Goal: Task Accomplishment & Management: Use online tool/utility

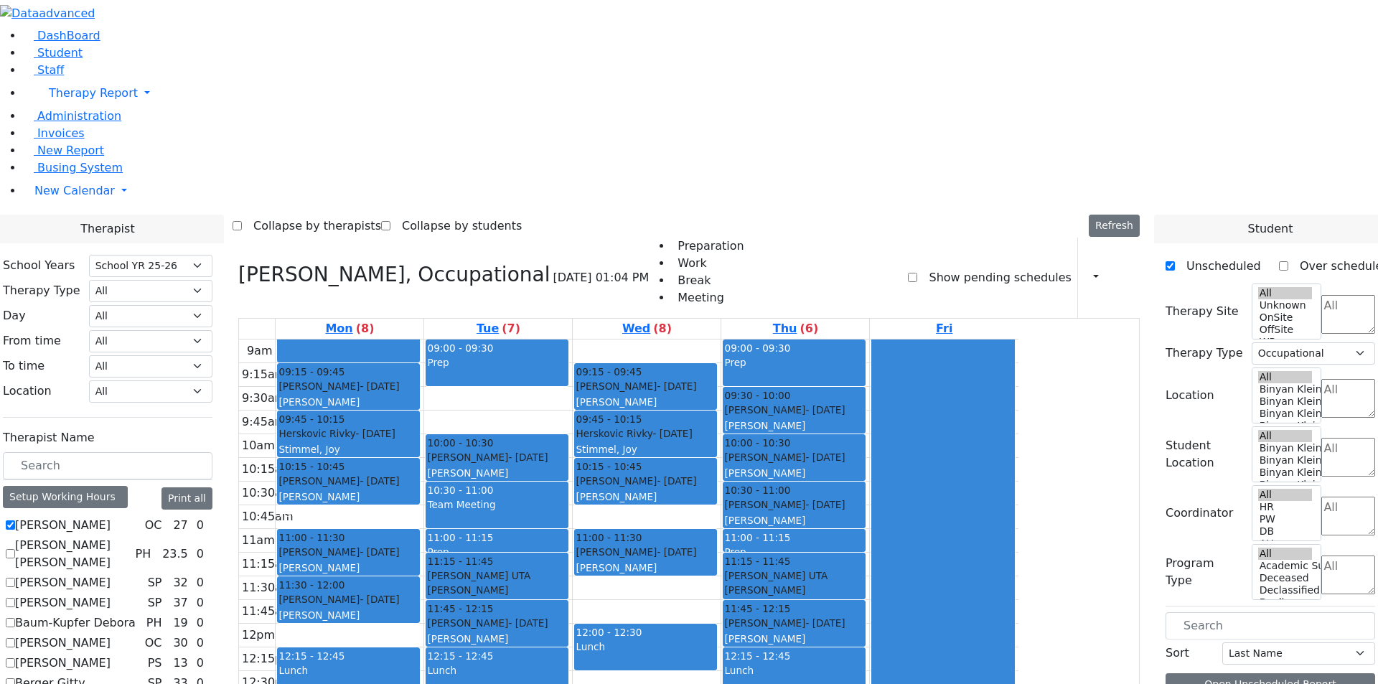
select select "212"
select select "1"
click at [568, 648] on div "12:15 - 12:45 Lunch" at bounding box center [496, 670] width 141 height 45
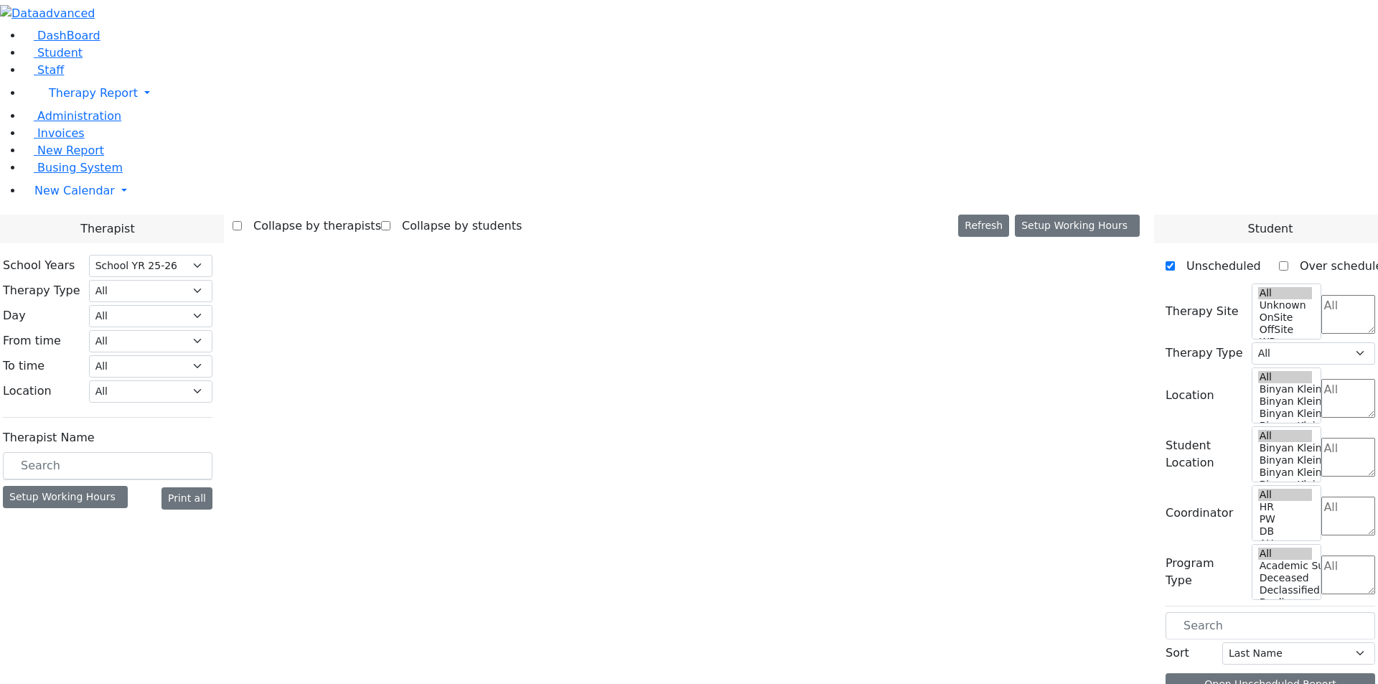
select select "212"
select select "1"
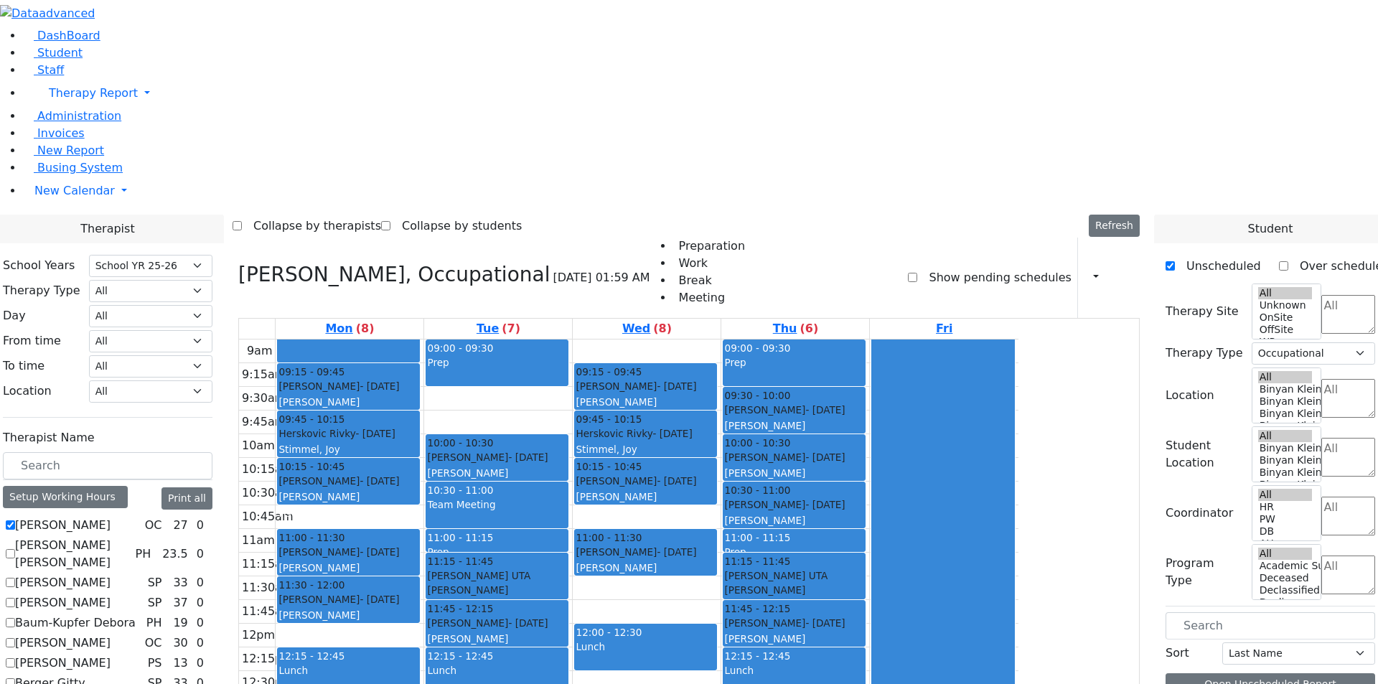
click at [796, 238] on div "[PERSON_NAME], Occupational [DATE] 01:59 AM Preparation Work Break Meeting Show…" at bounding box center [688, 278] width 901 height 80
click at [1090, 265] on button "button" at bounding box center [1091, 277] width 16 height 24
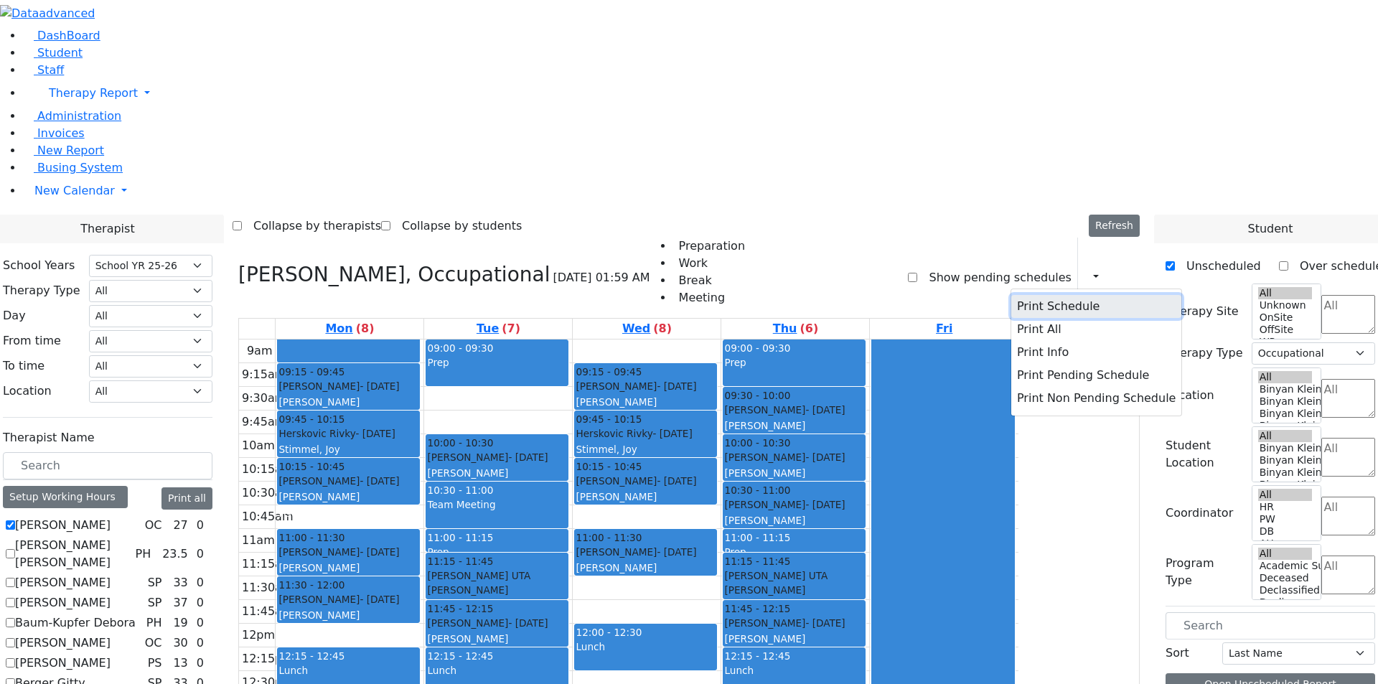
click at [1038, 295] on button "Print Schedule" at bounding box center [1096, 306] width 170 height 23
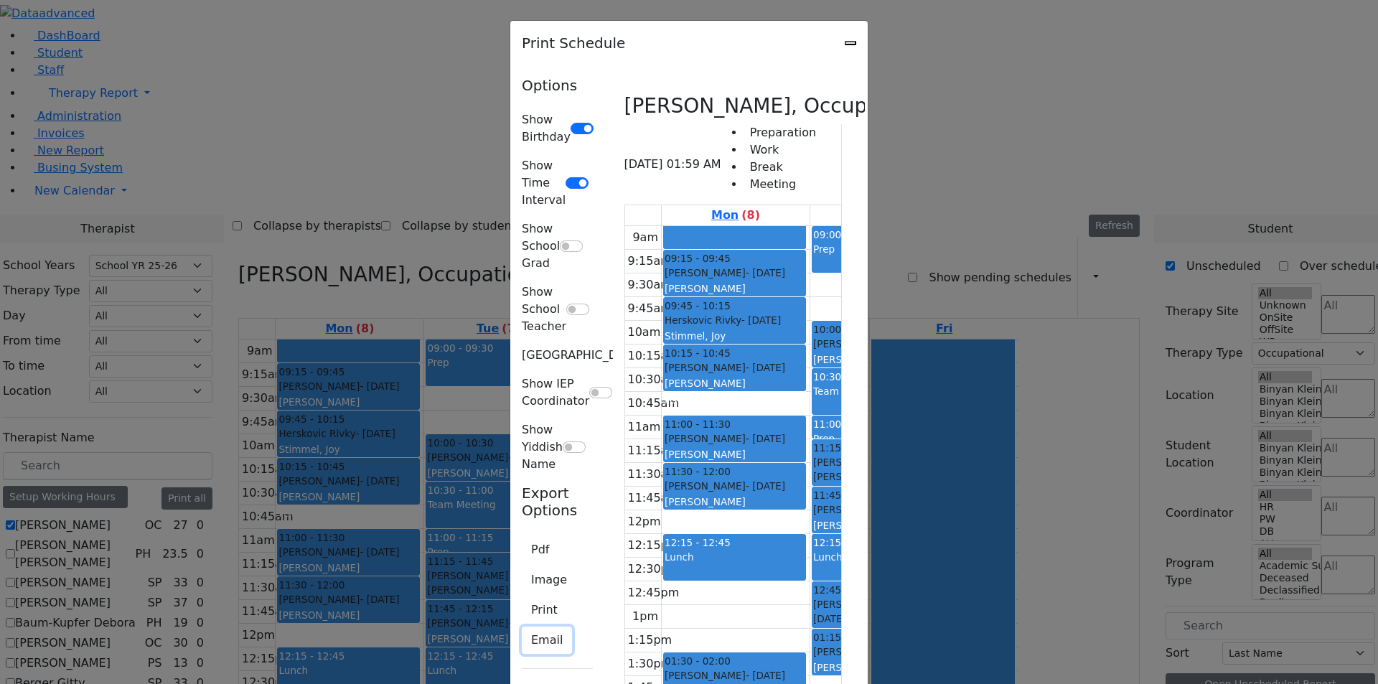
click at [522, 626] on button "Email" at bounding box center [547, 639] width 50 height 27
type input "[EMAIL_ADDRESS][DOMAIN_NAME]"
type textarea "This is schedule for [PERSON_NAME]"
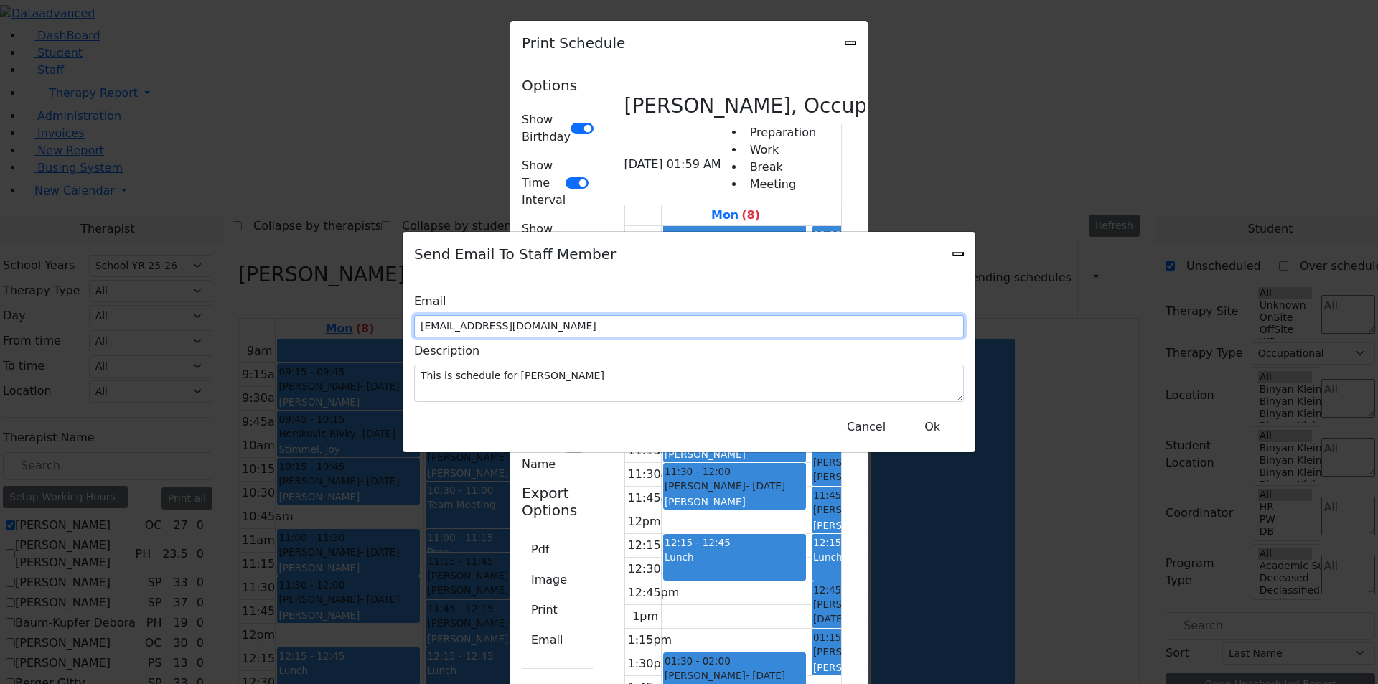
click at [619, 321] on input "[EMAIL_ADDRESS][DOMAIN_NAME]" at bounding box center [689, 326] width 550 height 22
click at [927, 419] on button "Ok" at bounding box center [932, 426] width 52 height 27
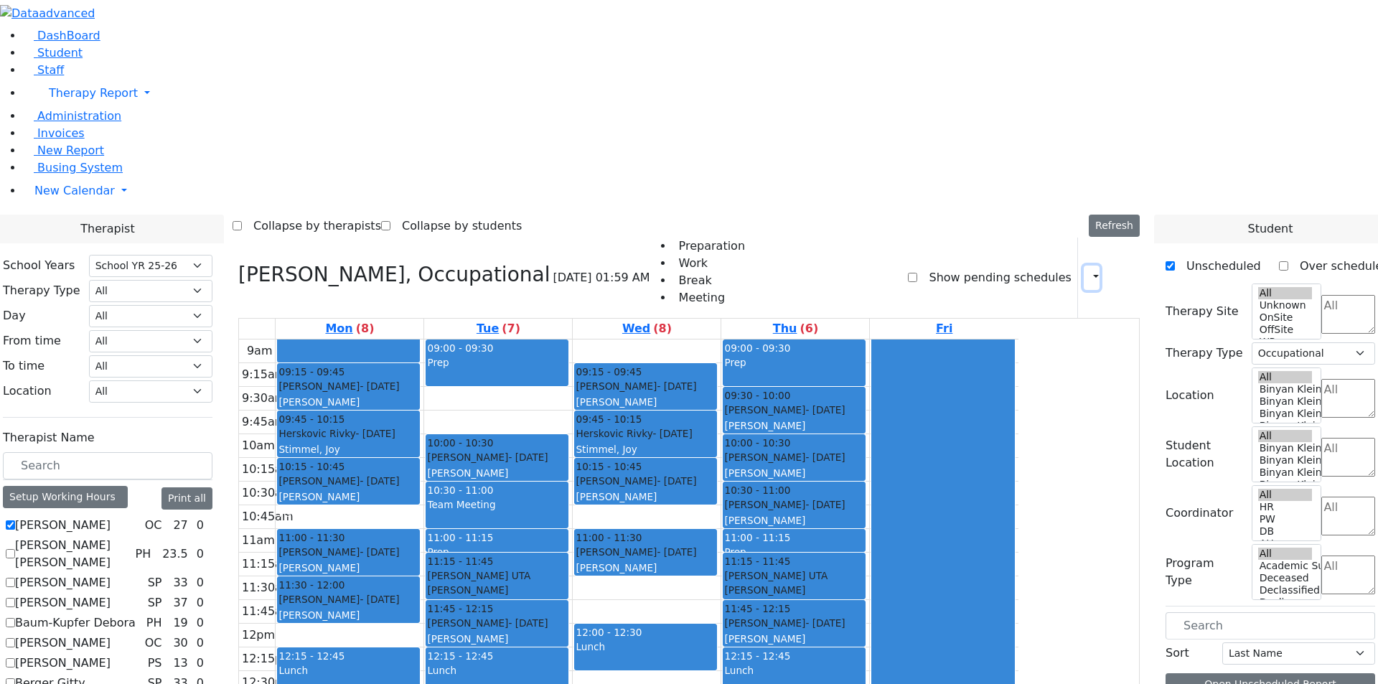
click at [1089, 265] on button "button" at bounding box center [1091, 277] width 16 height 24
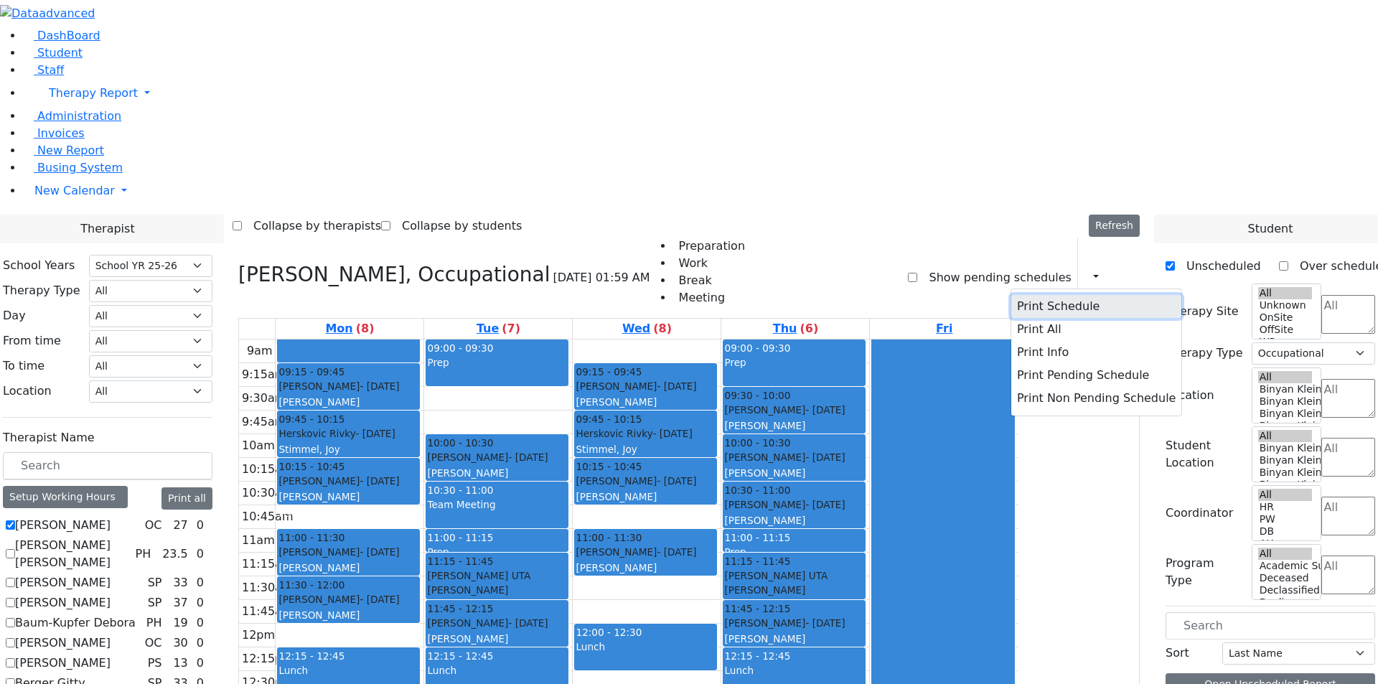
click at [1042, 295] on button "Print Schedule" at bounding box center [1096, 306] width 170 height 23
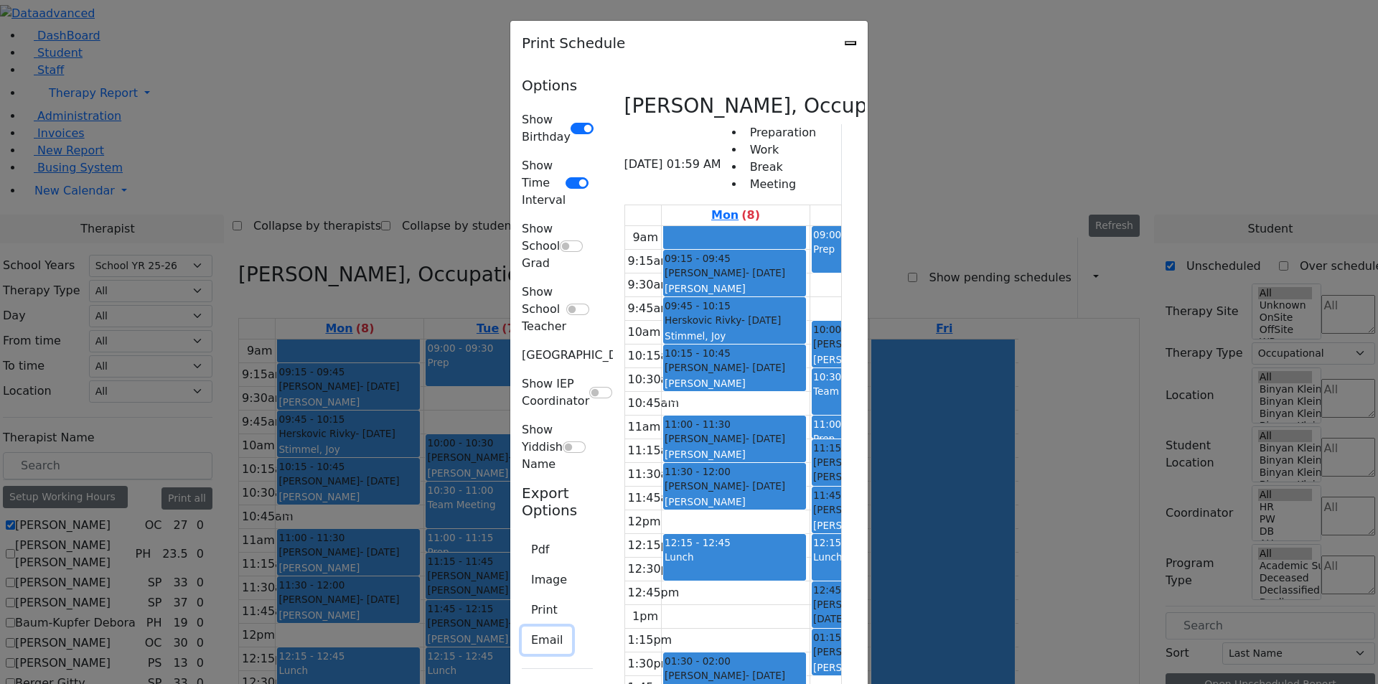
click at [522, 626] on button "Email" at bounding box center [547, 639] width 50 height 27
type input "[EMAIL_ADDRESS][DOMAIN_NAME]"
type textarea "This is schedule for [PERSON_NAME]"
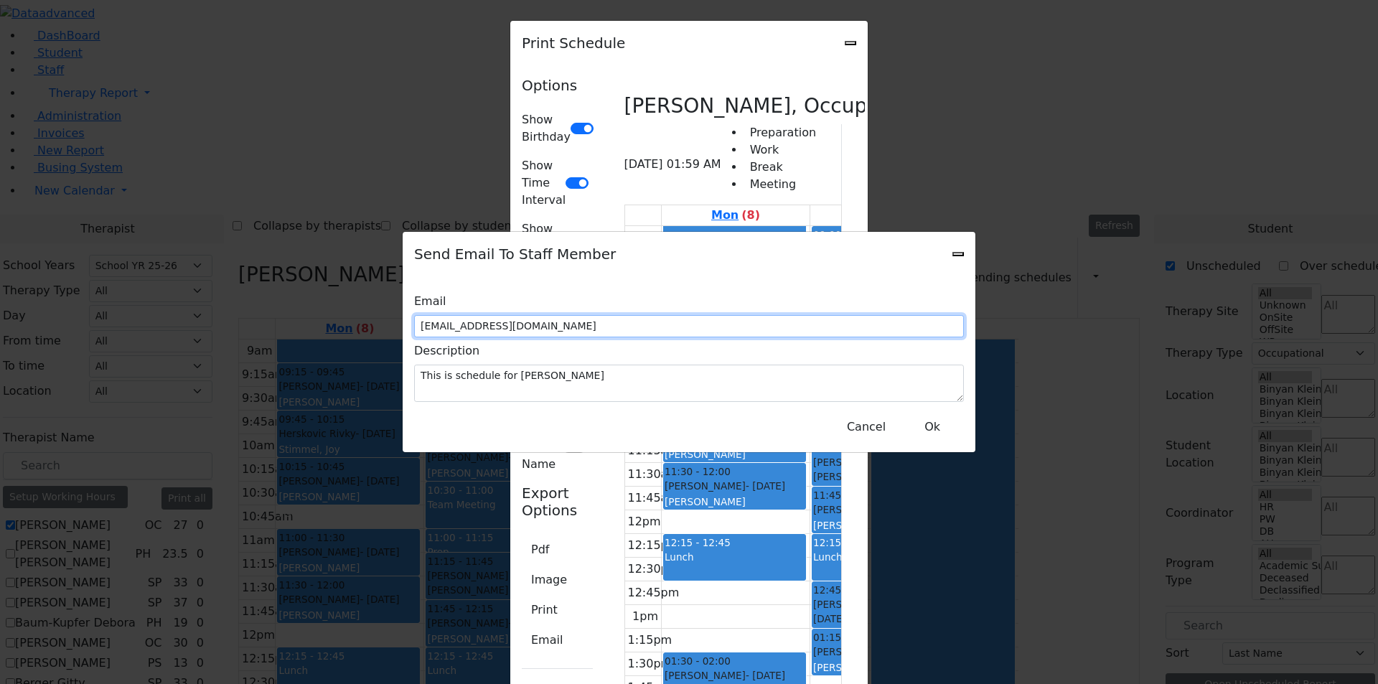
click at [714, 316] on input "[EMAIL_ADDRESS][DOMAIN_NAME]" at bounding box center [689, 326] width 550 height 22
type input "[EMAIL_ADDRESS][DOMAIN_NAME]"
click at [923, 417] on button "Ok" at bounding box center [932, 426] width 52 height 27
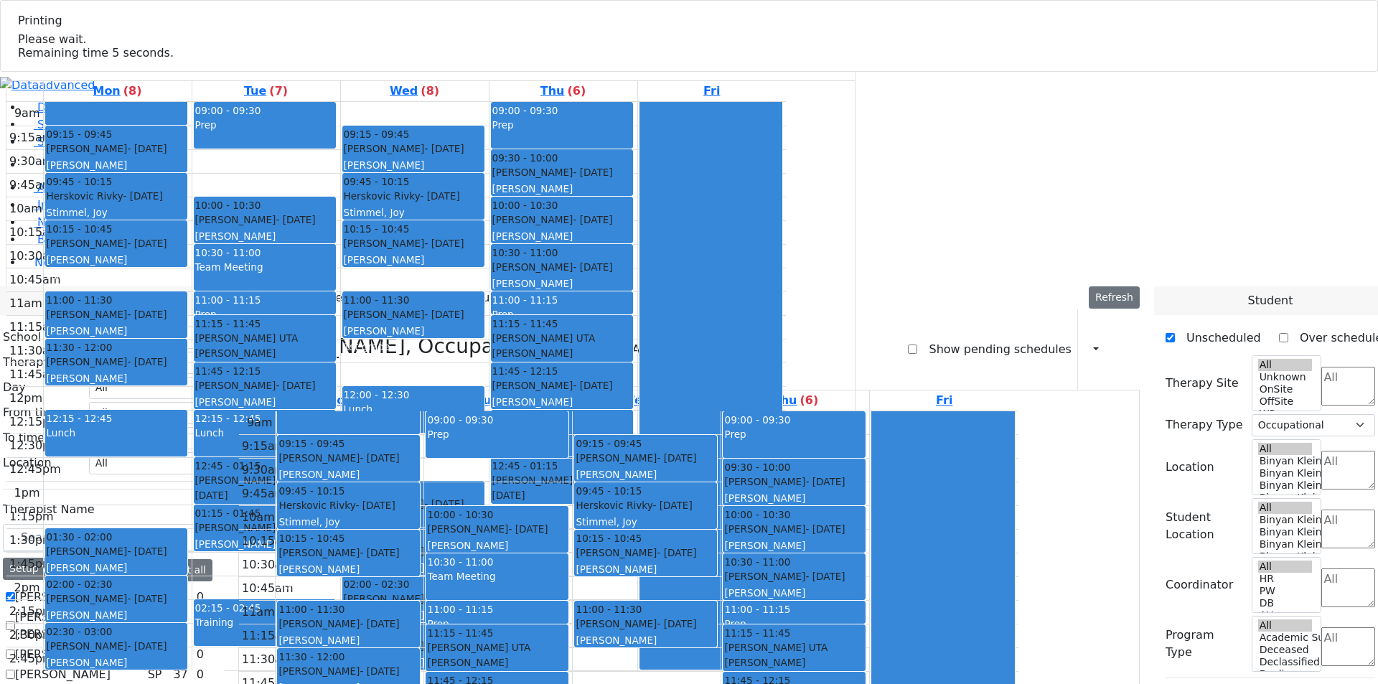
select select "212"
select select "1"
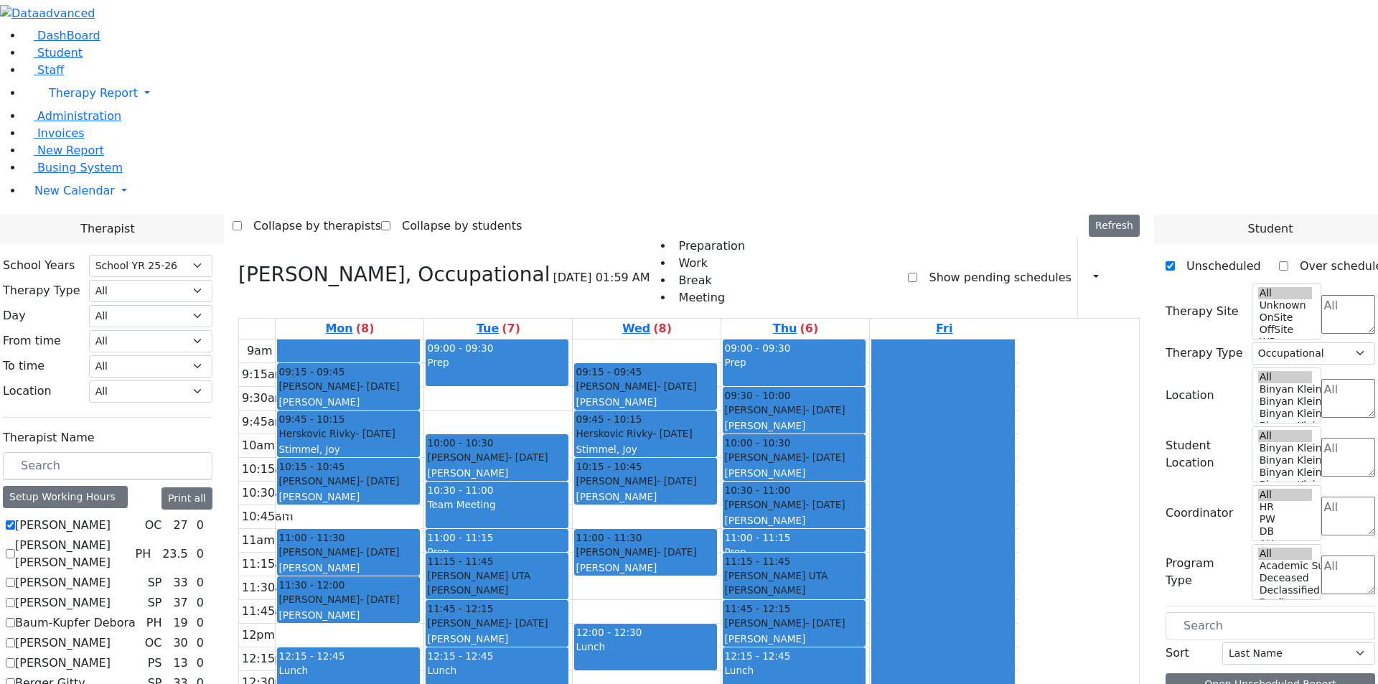
click at [864, 663] on div "Lunch" at bounding box center [794, 670] width 140 height 14
